Goal: Task Accomplishment & Management: Use online tool/utility

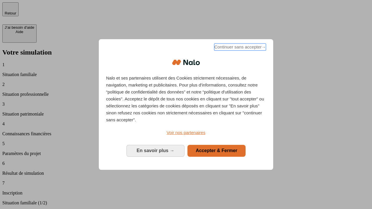
click at [240, 48] on span "Continuer sans accepter →" at bounding box center [240, 47] width 52 height 7
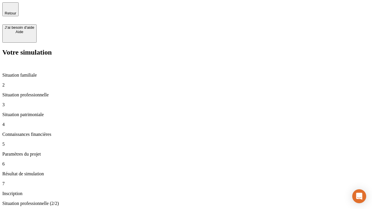
type input "30 000"
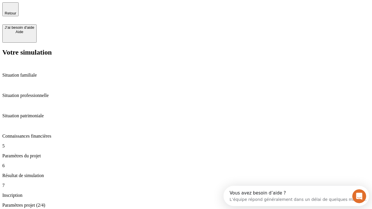
type input "25"
type input "64"
type input "1 000"
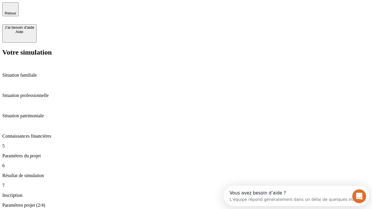
type input "640"
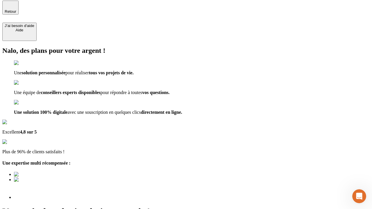
type input "[EMAIL_ADDRESS][PERSON_NAME][DOMAIN_NAME]"
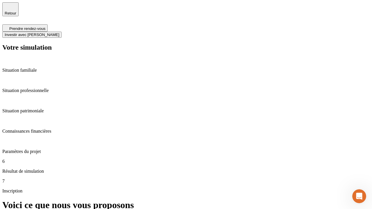
click at [59, 33] on span "Investir avec [PERSON_NAME]" at bounding box center [32, 35] width 55 height 4
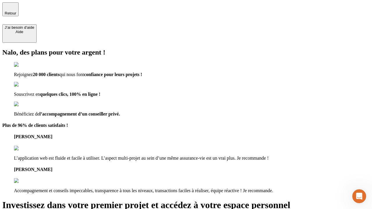
type input "abc"
